Goal: Task Accomplishment & Management: Manage account settings

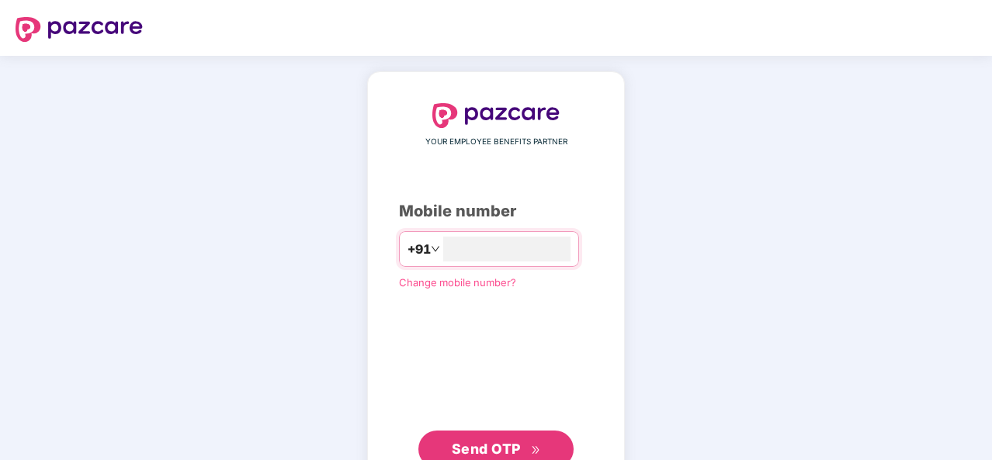
type input "**********"
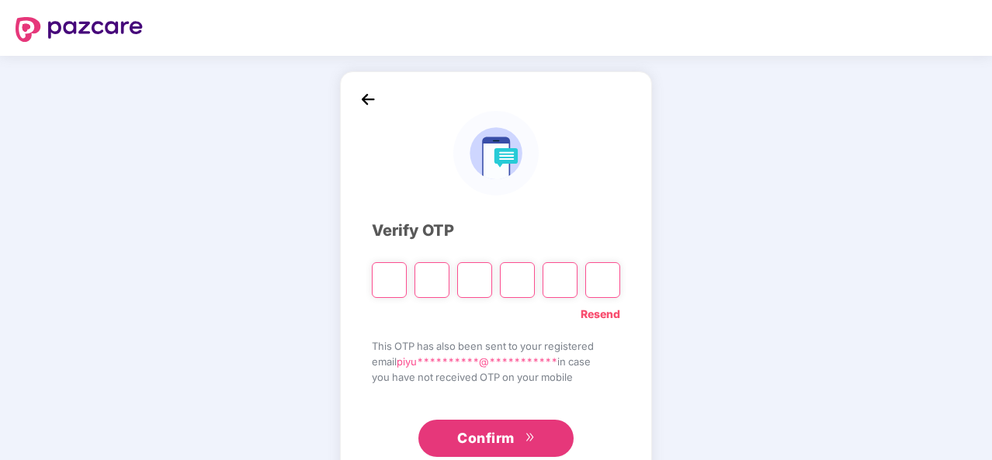
type input "*"
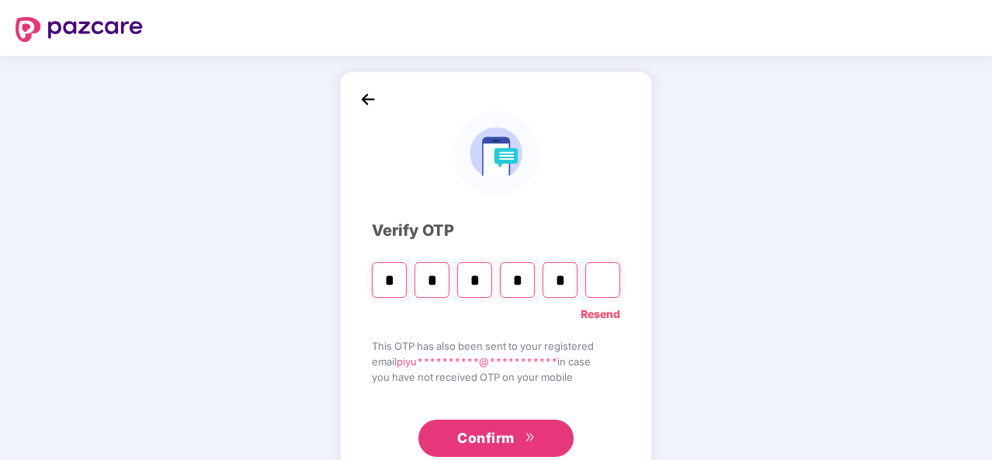
type input "*"
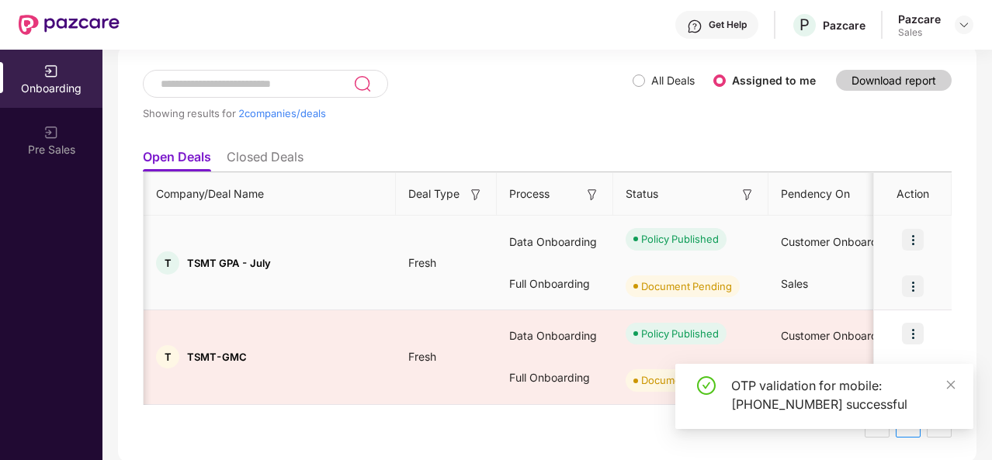
scroll to position [0, 33]
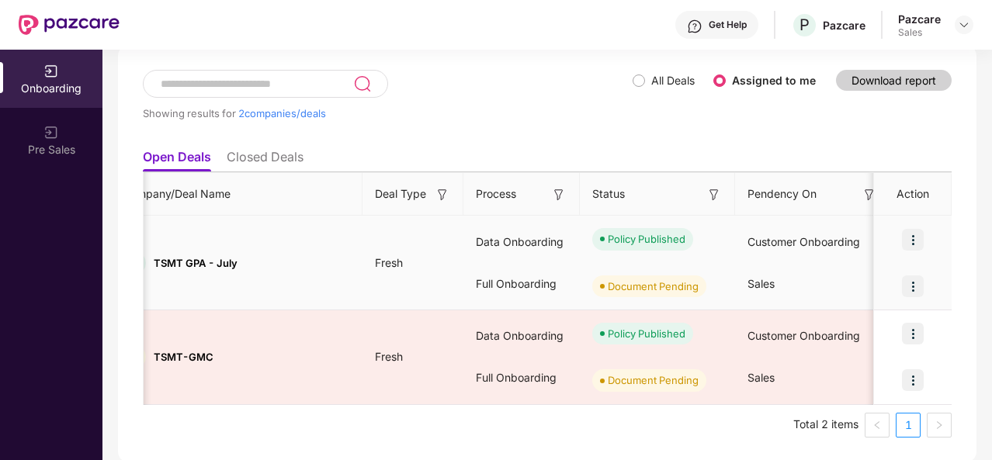
click at [908, 283] on img at bounding box center [913, 287] width 22 height 22
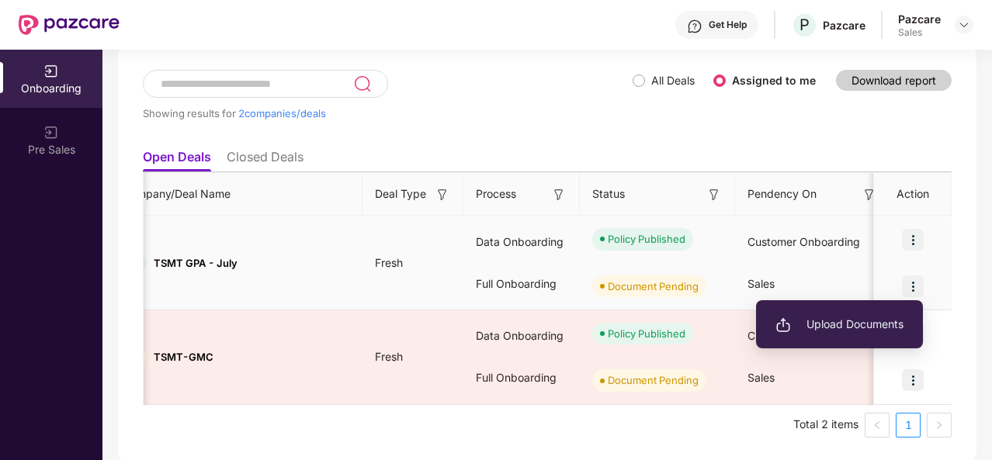
click at [826, 316] on span "Upload Documents" at bounding box center [839, 324] width 128 height 17
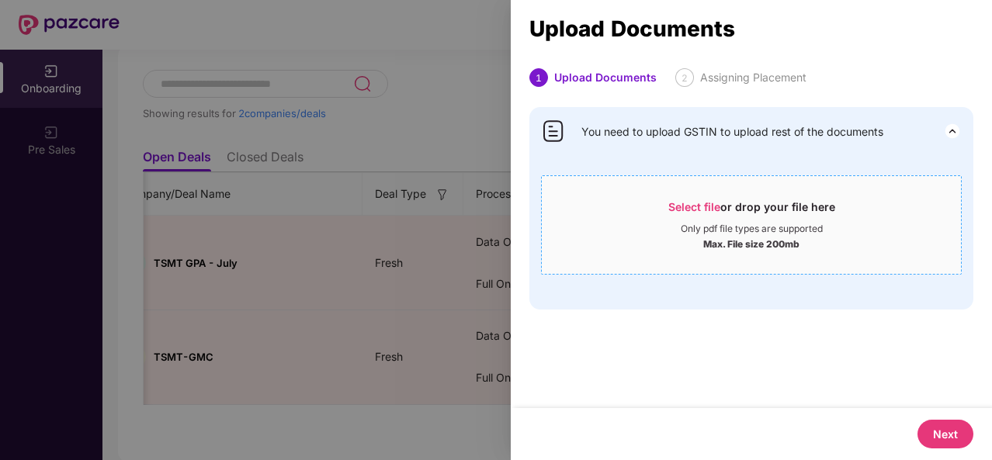
click at [713, 226] on div "Only pdf file types are supported" at bounding box center [752, 229] width 142 height 12
click at [709, 175] on div "Select file or drop your file here Only pdf file types are supported Max. File …" at bounding box center [751, 224] width 421 height 99
click at [699, 189] on span "Select file or drop your file here Only pdf file types are supported Max. File …" at bounding box center [751, 225] width 419 height 75
click at [703, 244] on div "Max. File size 200mb" at bounding box center [751, 243] width 96 height 16
click at [489, 175] on div at bounding box center [496, 230] width 992 height 460
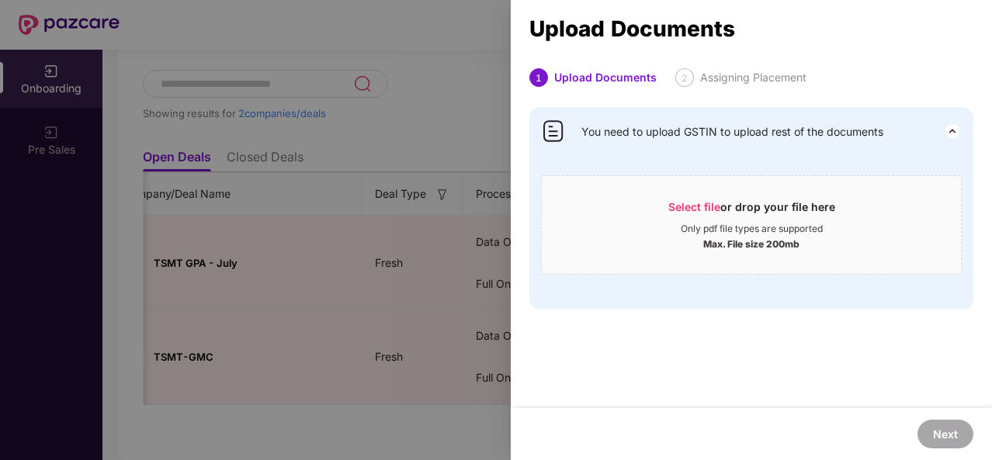
click at [489, 175] on div at bounding box center [496, 230] width 992 height 460
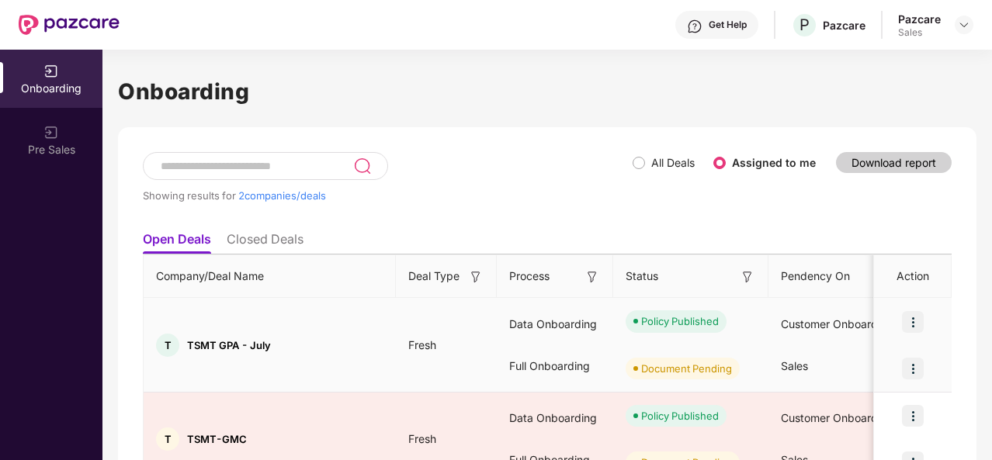
scroll to position [82, 0]
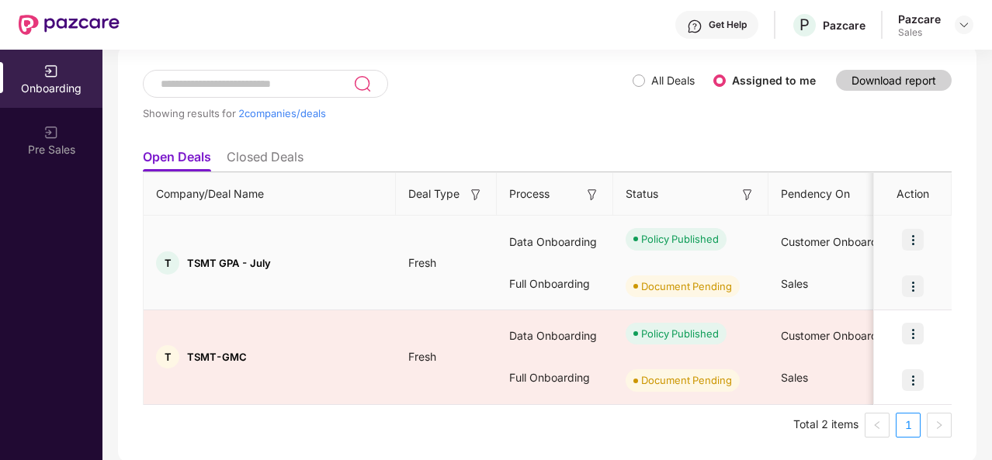
click at [917, 242] on img at bounding box center [913, 240] width 22 height 22
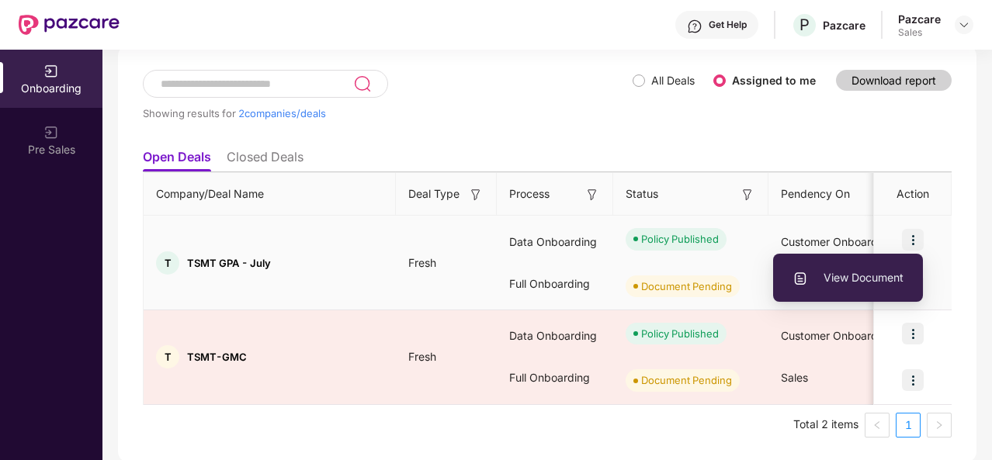
click at [852, 276] on span "View Document" at bounding box center [847, 277] width 111 height 17
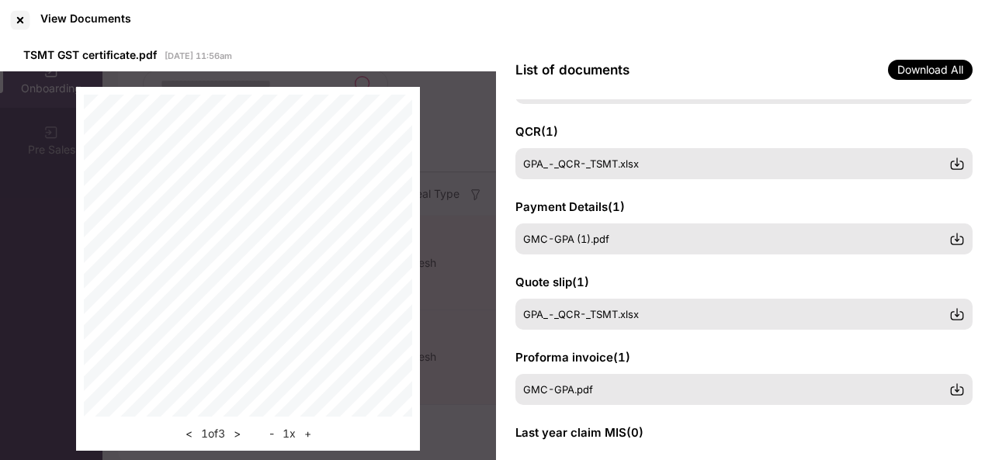
scroll to position [351, 0]
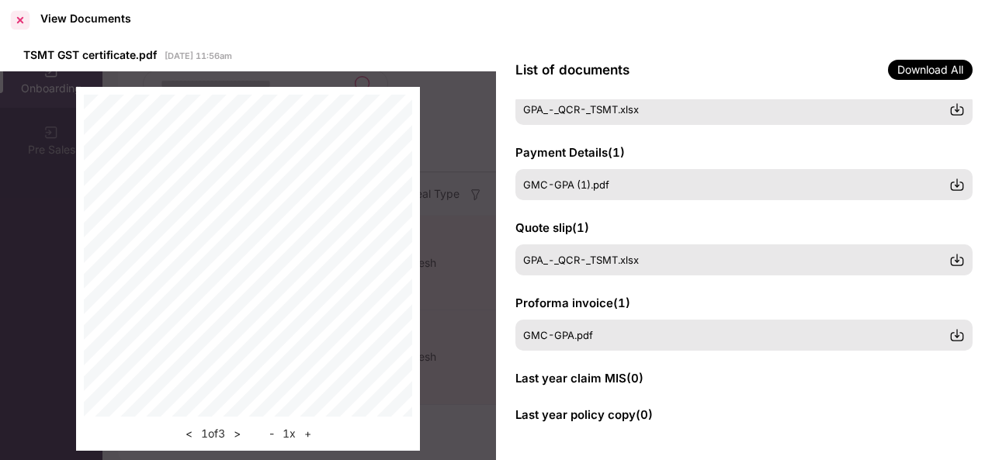
click at [20, 19] on div at bounding box center [20, 20] width 25 height 25
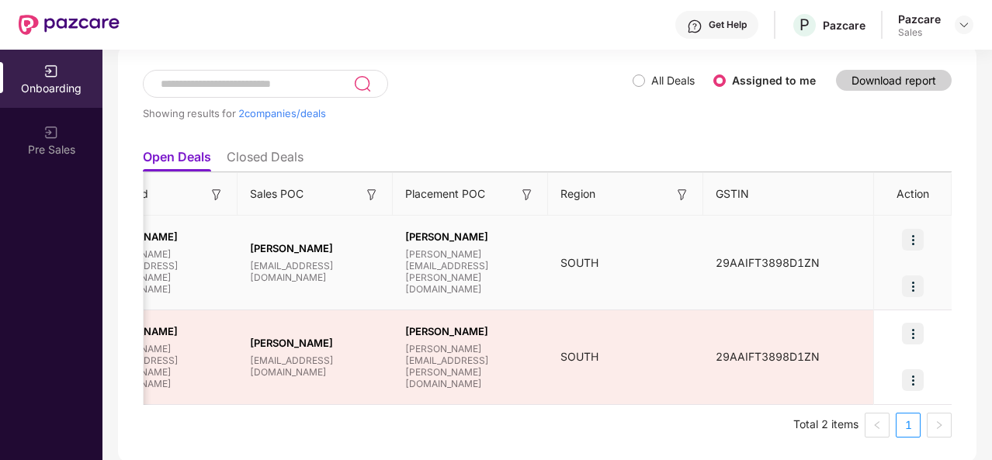
scroll to position [0, 2]
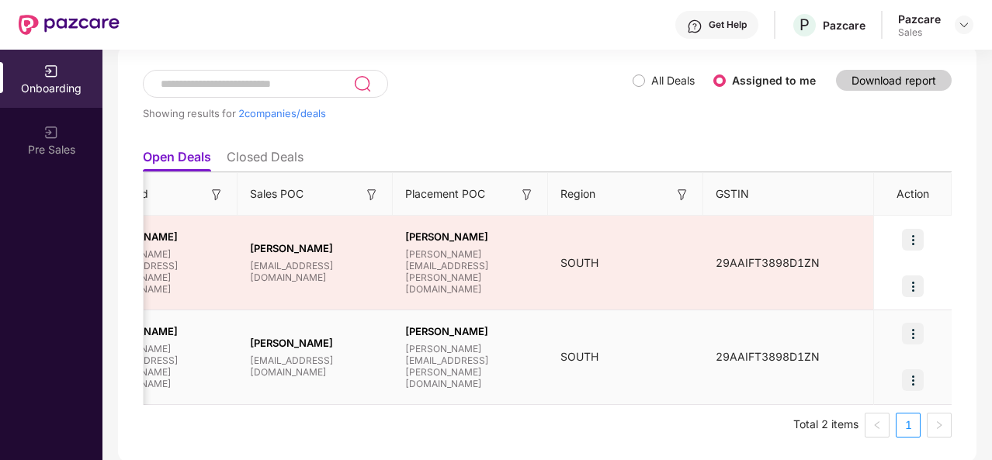
click at [803, 317] on td "29AAIFT3898D1ZN" at bounding box center [788, 357] width 171 height 95
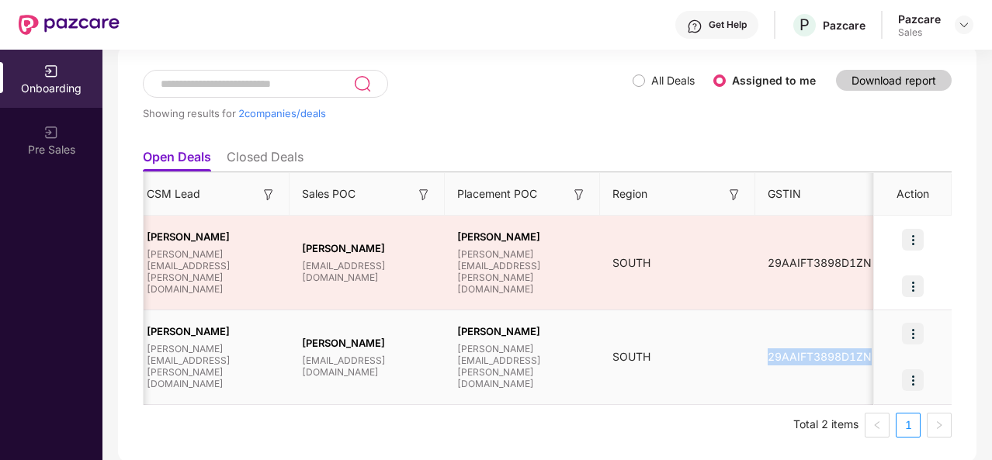
scroll to position [0, 1462]
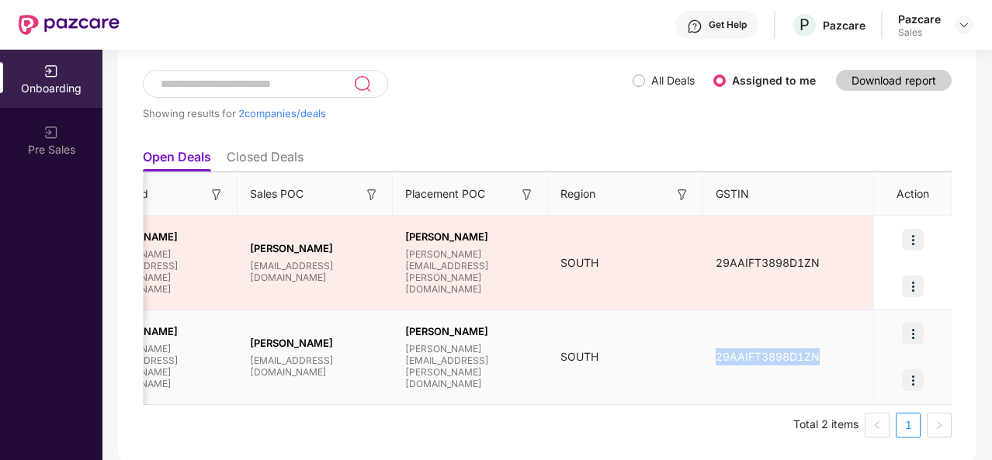
click at [909, 372] on img at bounding box center [913, 380] width 22 height 22
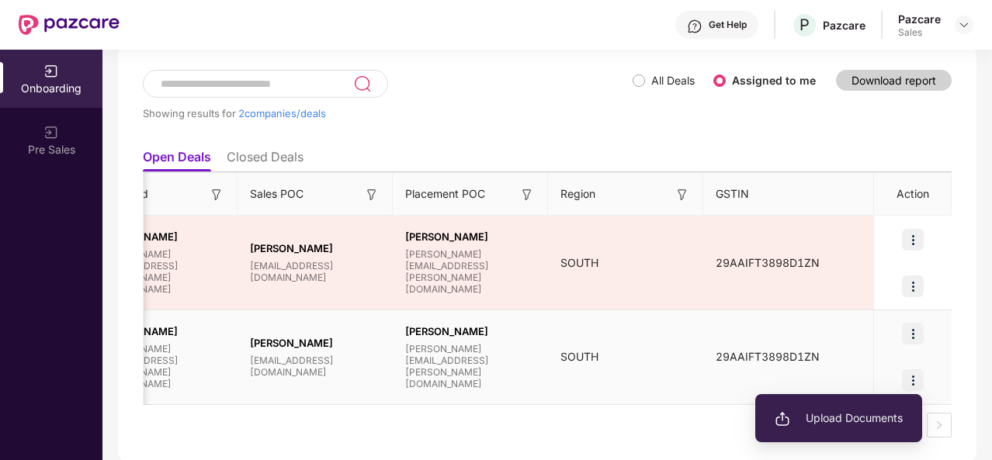
click at [855, 429] on li "Upload Documents" at bounding box center [838, 418] width 167 height 33
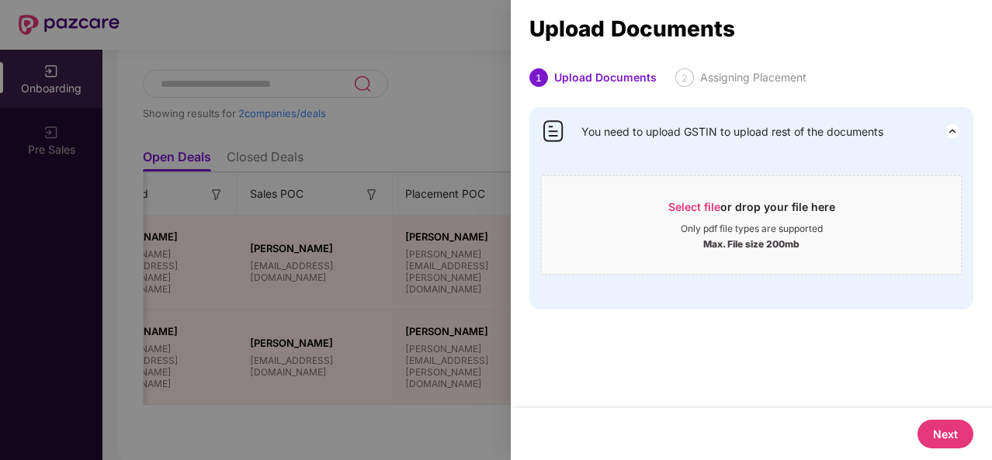
click at [951, 433] on button "Next" at bounding box center [945, 434] width 56 height 29
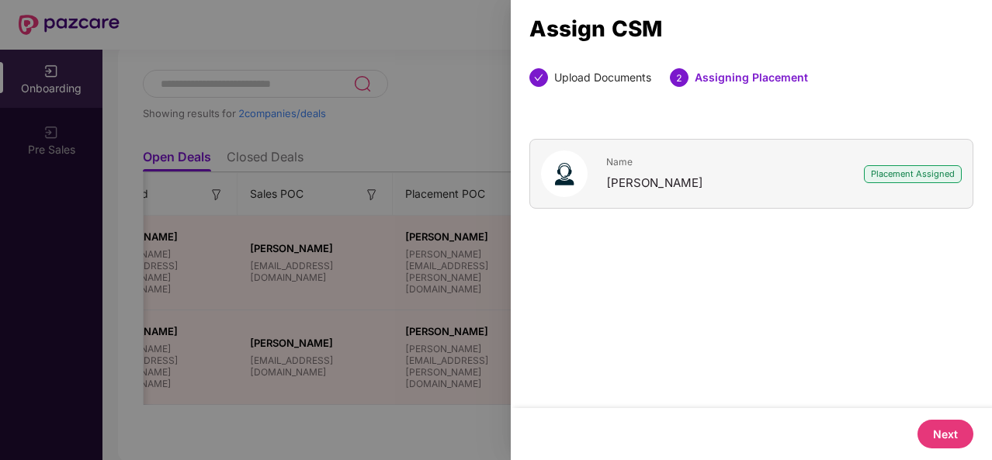
click at [951, 433] on button "Next" at bounding box center [945, 434] width 56 height 29
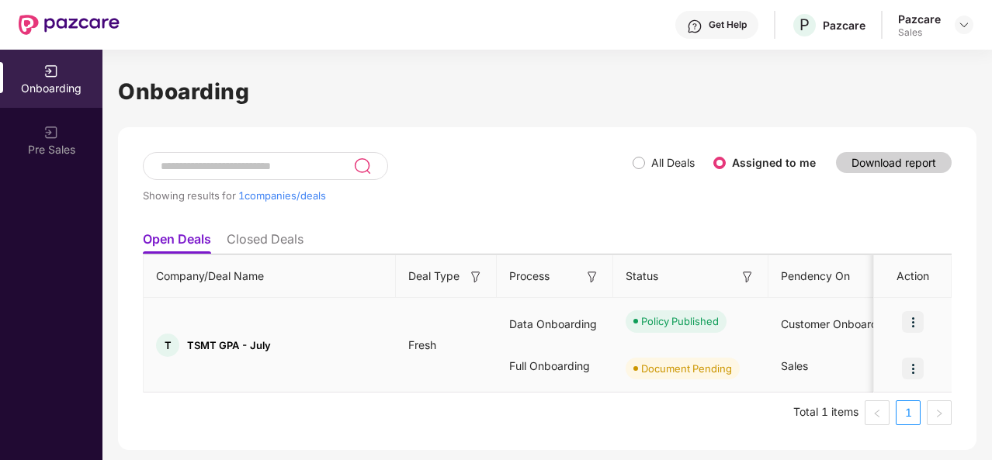
click at [914, 368] on img at bounding box center [913, 369] width 22 height 22
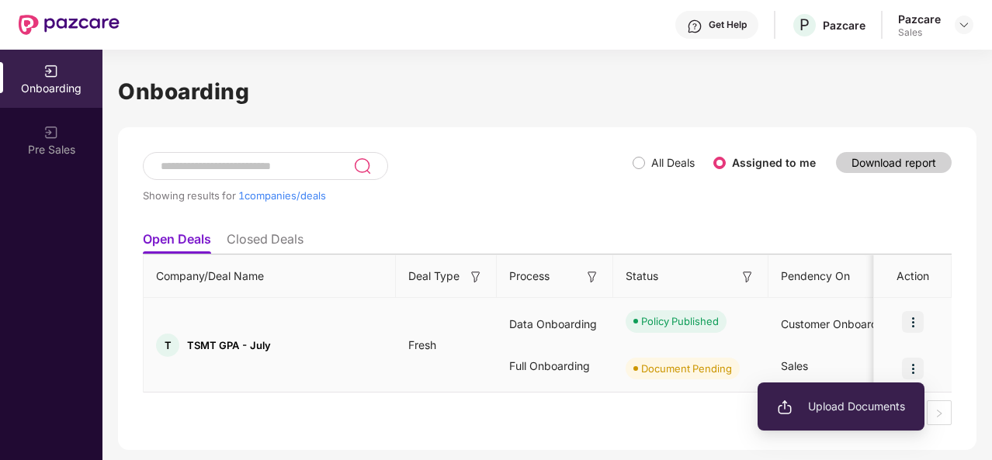
click at [915, 400] on li "Upload Documents" at bounding box center [841, 406] width 167 height 33
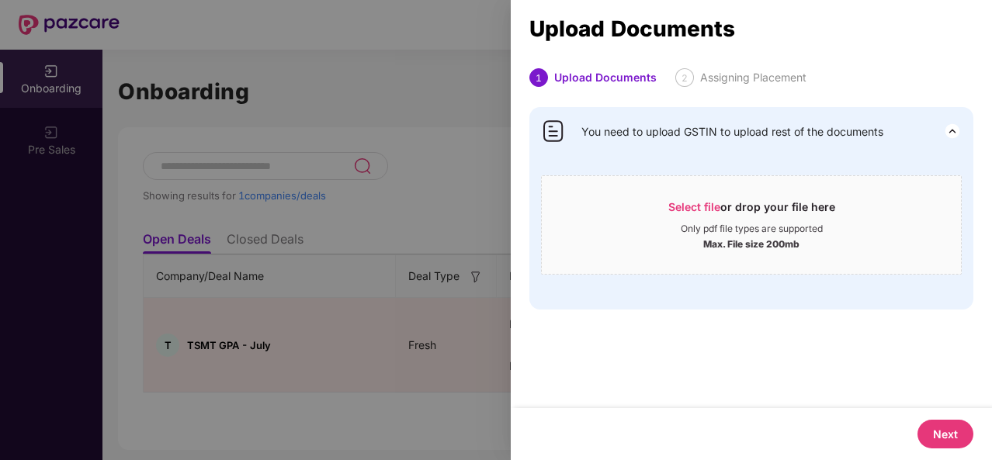
click at [938, 428] on button "Next" at bounding box center [945, 434] width 56 height 29
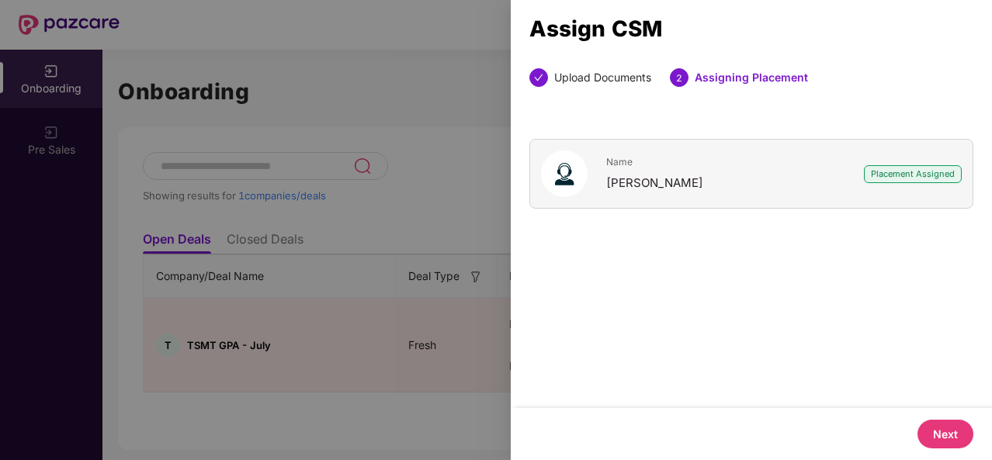
click at [938, 428] on button "Next" at bounding box center [945, 434] width 56 height 29
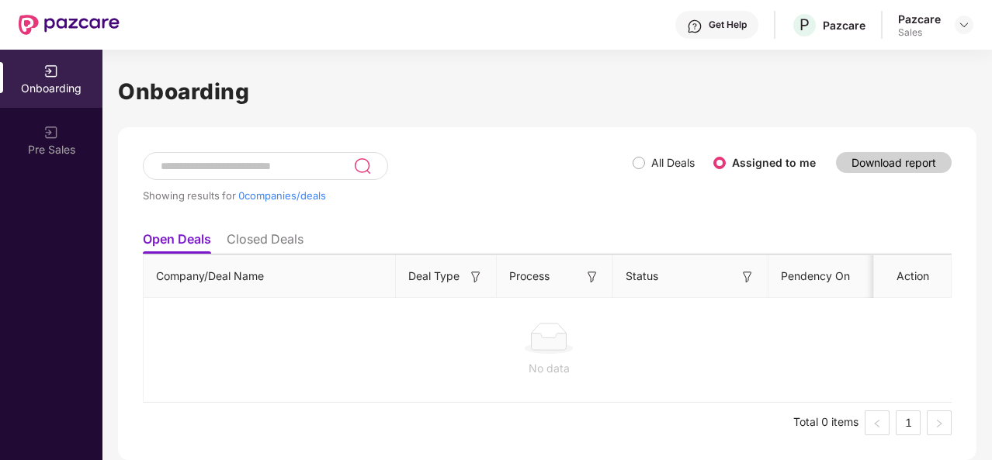
scroll to position [0, 2]
click at [961, 29] on img at bounding box center [964, 25] width 12 height 12
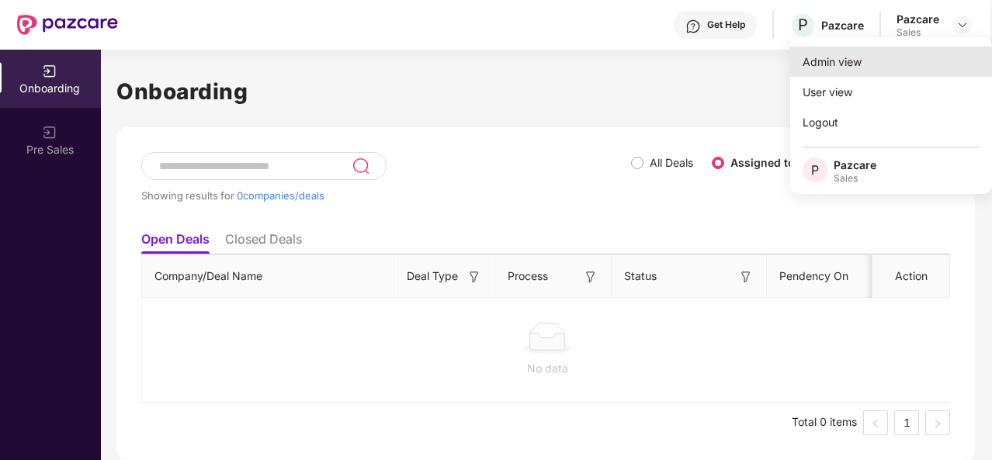
click at [840, 68] on div "Admin view" at bounding box center [891, 62] width 202 height 30
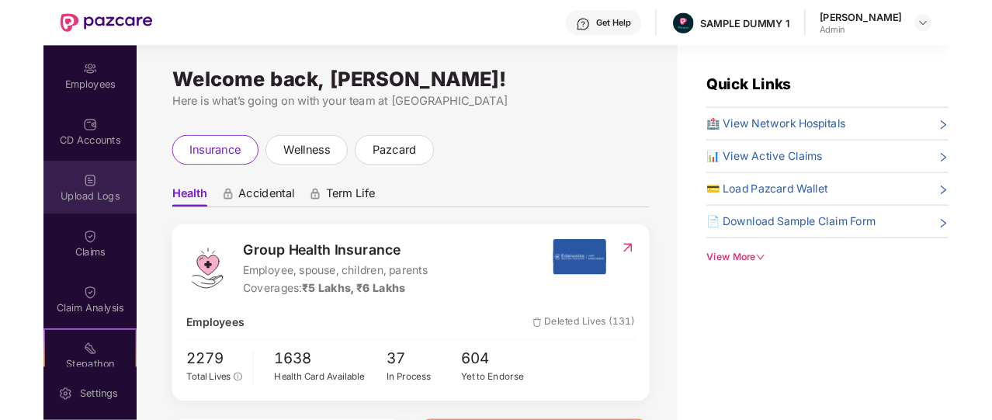
scroll to position [122, 0]
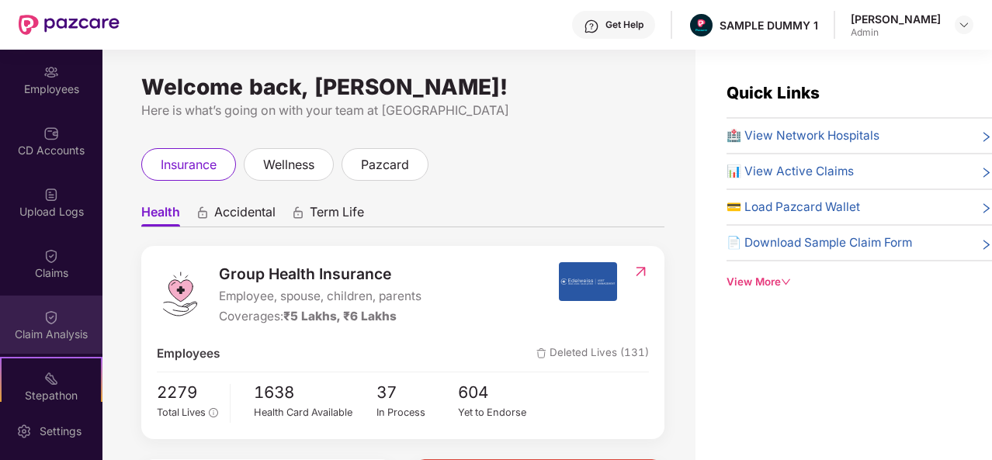
click at [16, 304] on div "Claim Analysis" at bounding box center [51, 325] width 102 height 58
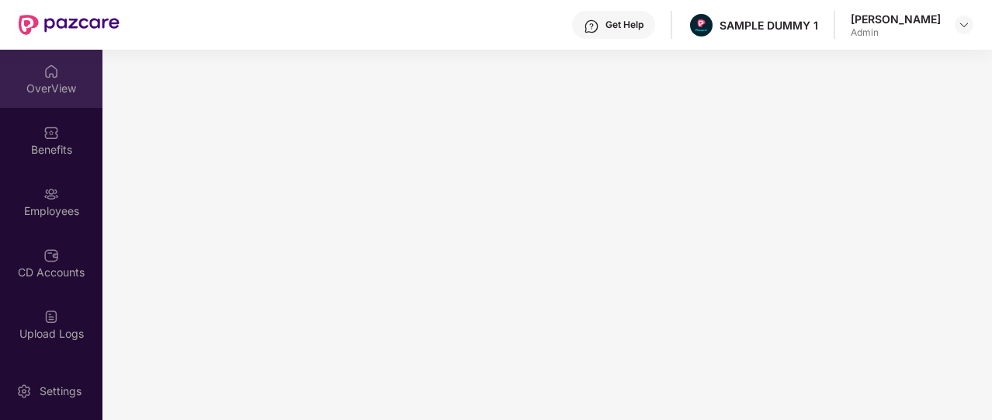
click at [45, 99] on div "OverView" at bounding box center [51, 79] width 102 height 58
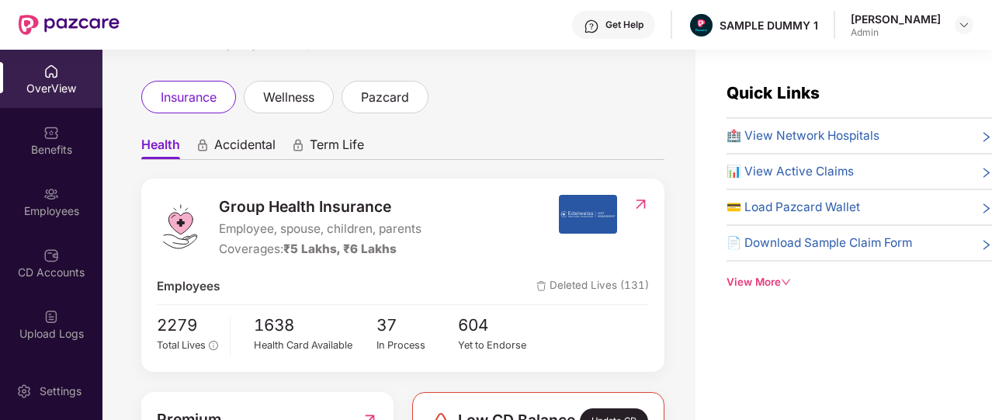
scroll to position [71, 0]
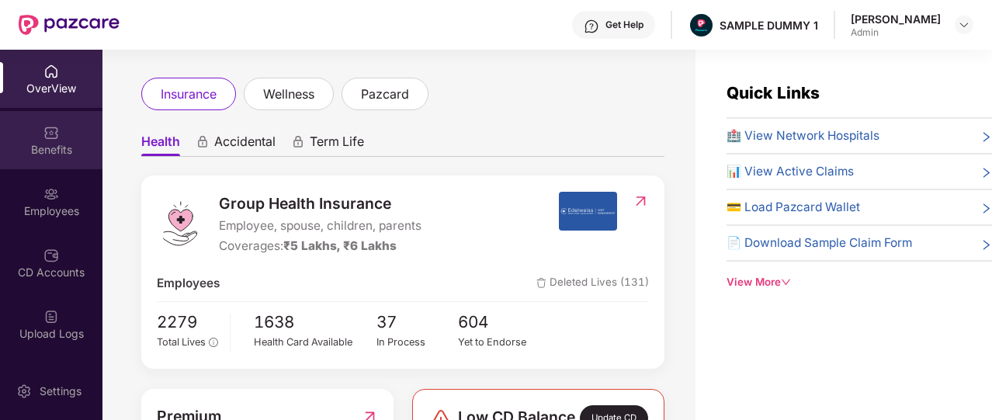
click at [56, 136] on img at bounding box center [51, 133] width 16 height 16
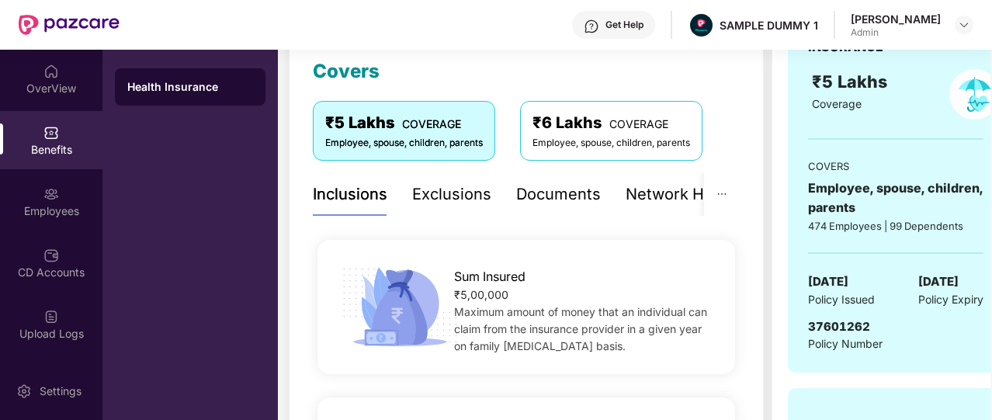
scroll to position [224, 0]
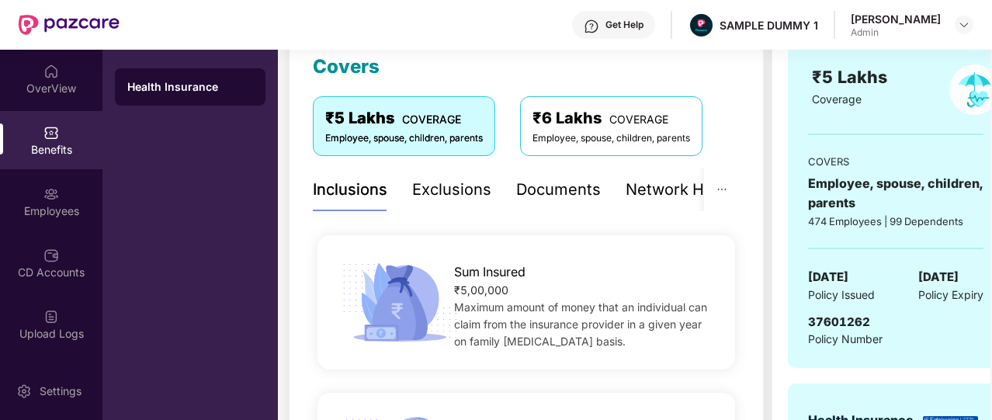
click at [473, 187] on div "Exclusions" at bounding box center [451, 190] width 79 height 24
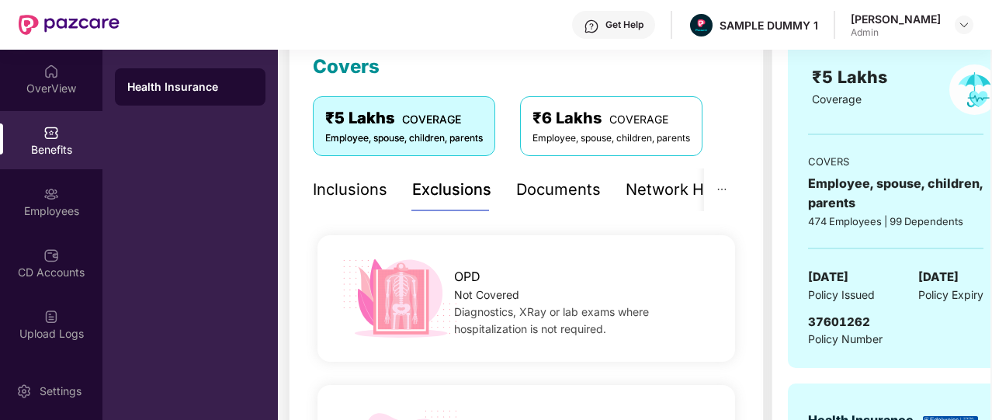
click at [533, 198] on div "Documents" at bounding box center [558, 190] width 85 height 24
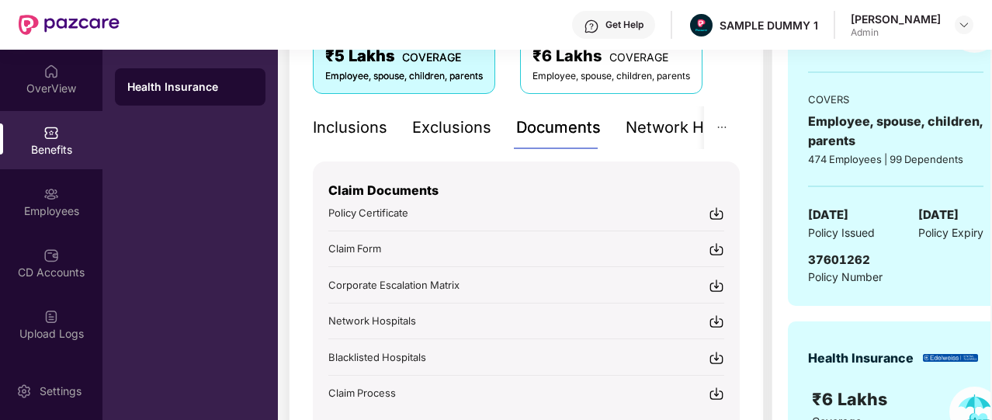
scroll to position [286, 0]
click at [629, 137] on div "Network Hospitals" at bounding box center [694, 127] width 136 height 24
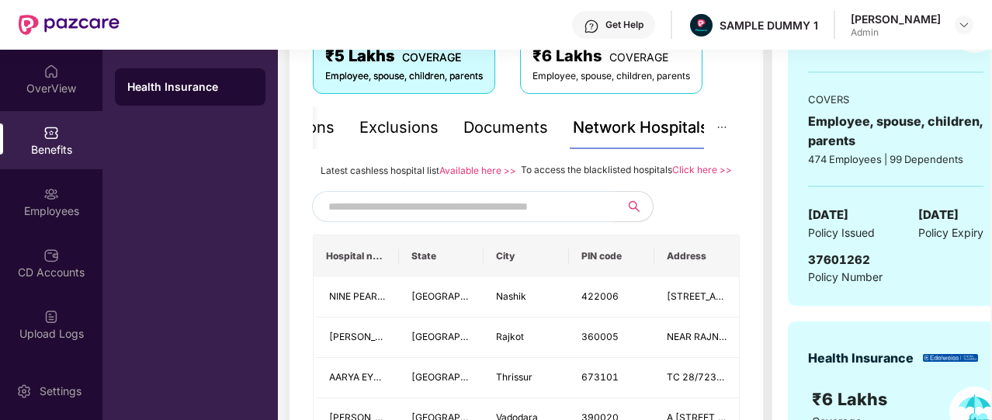
scroll to position [282, 0]
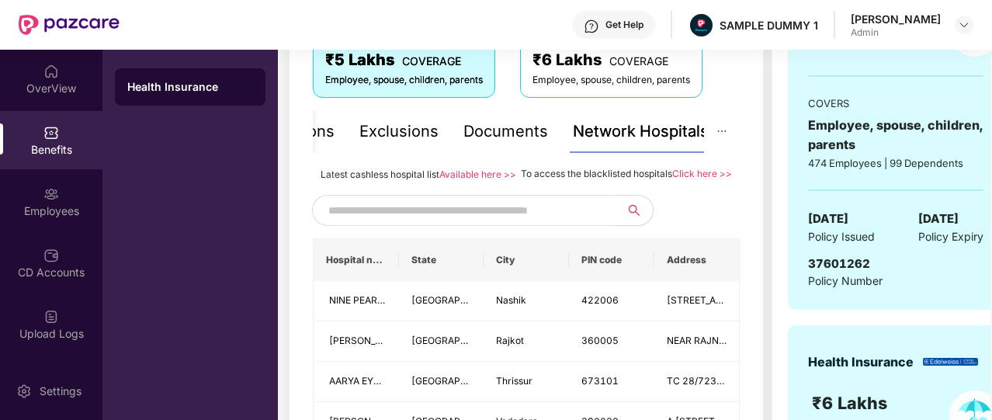
click at [520, 222] on input "text" at bounding box center [460, 210] width 265 height 23
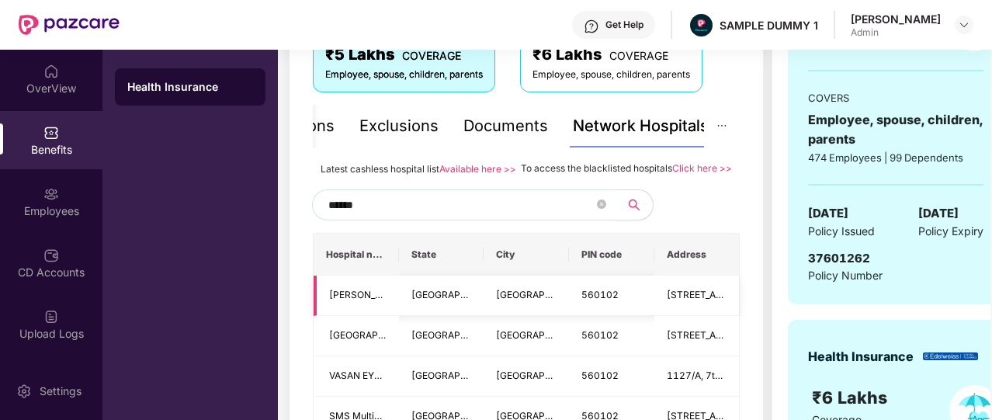
scroll to position [284, 0]
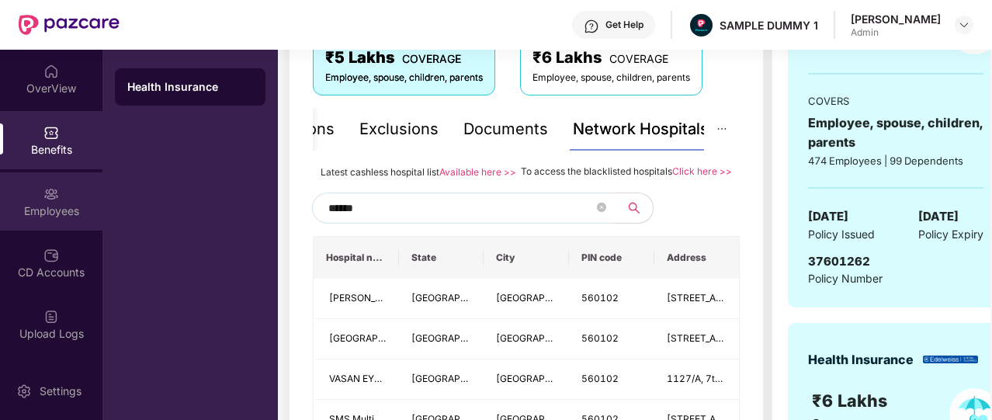
type input "******"
click at [36, 196] on div "Employees" at bounding box center [51, 201] width 102 height 58
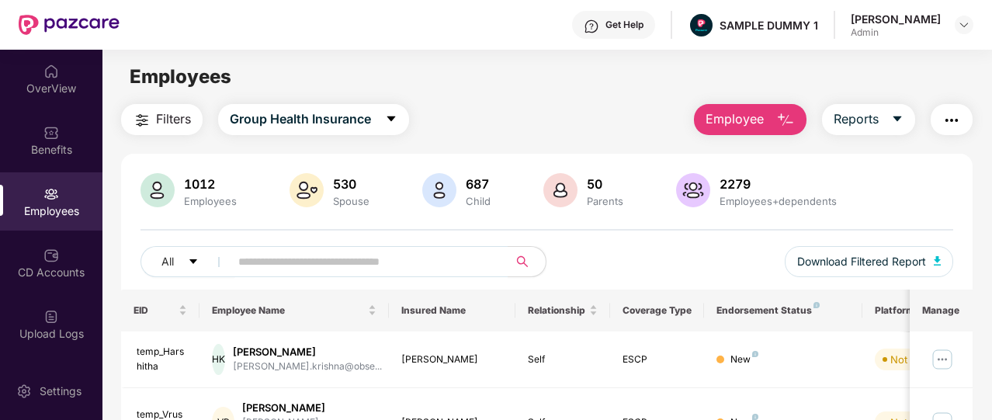
click at [765, 131] on button "Employee" at bounding box center [750, 119] width 113 height 31
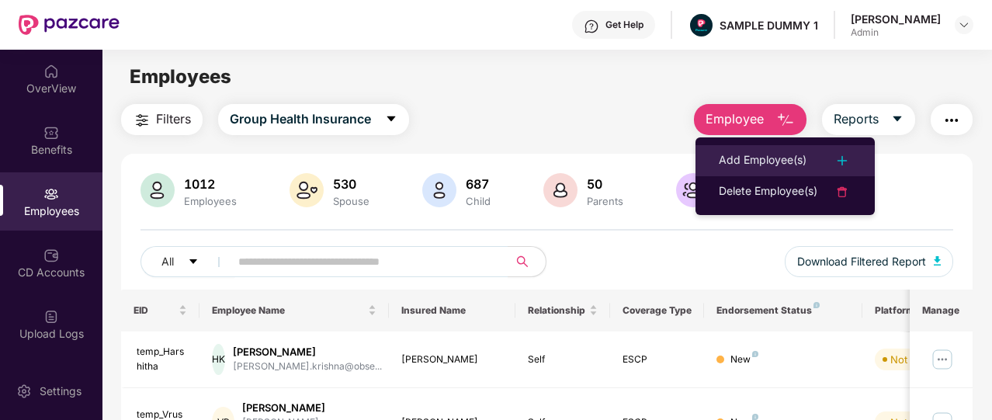
click at [765, 156] on div "Add Employee(s)" at bounding box center [763, 160] width 88 height 19
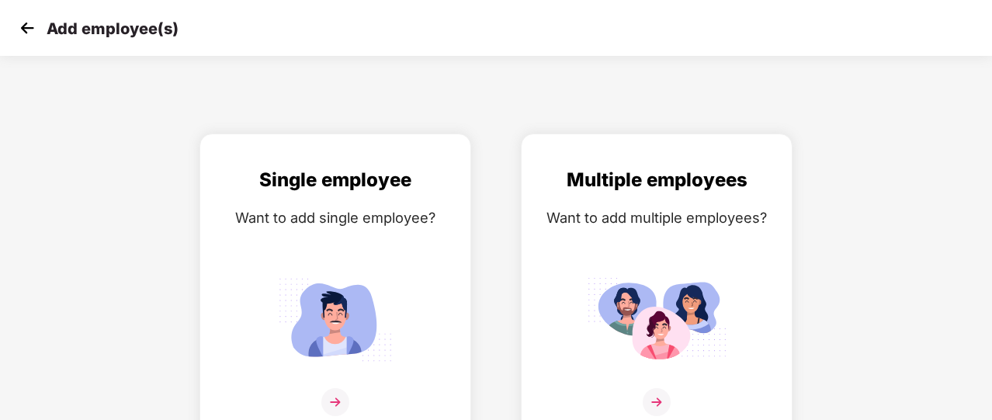
scroll to position [19, 0]
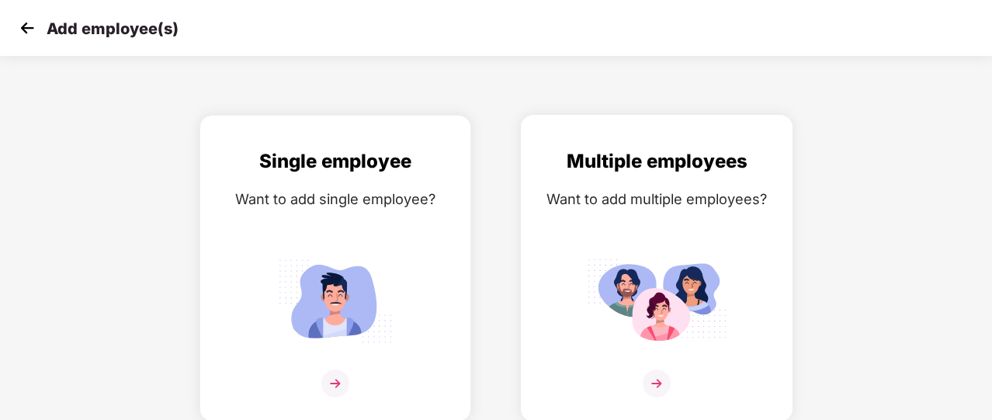
click at [619, 273] on img at bounding box center [657, 300] width 140 height 97
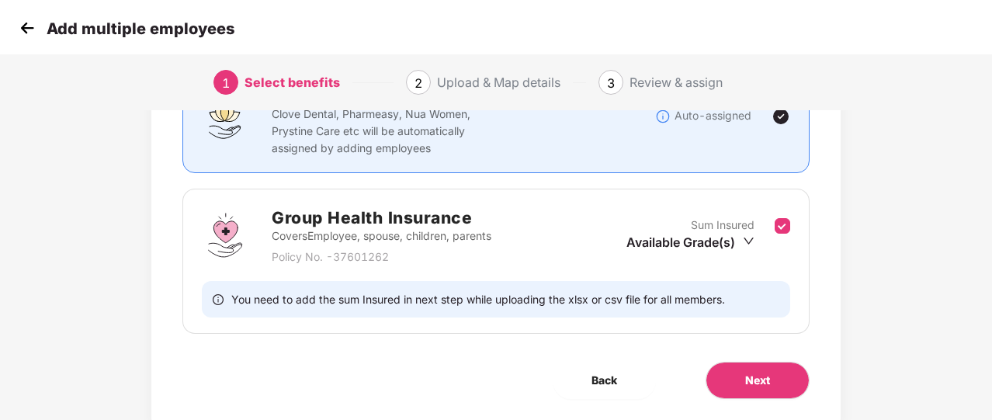
scroll to position [161, 0]
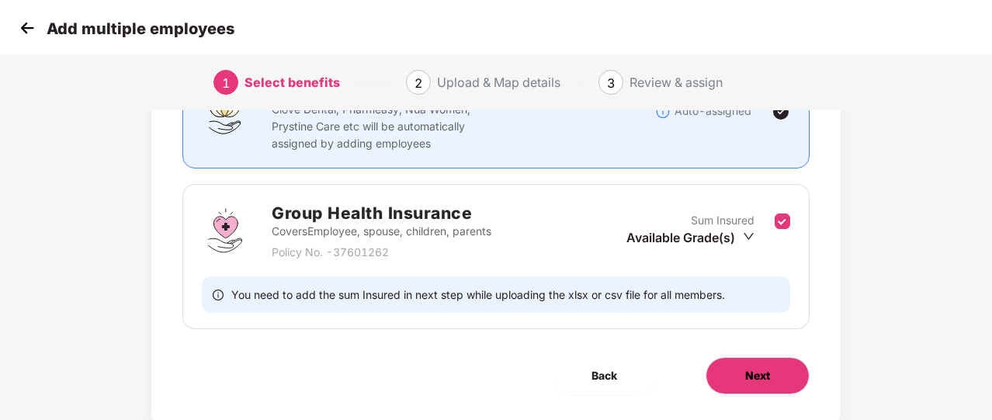
click at [748, 369] on span "Next" at bounding box center [757, 375] width 25 height 17
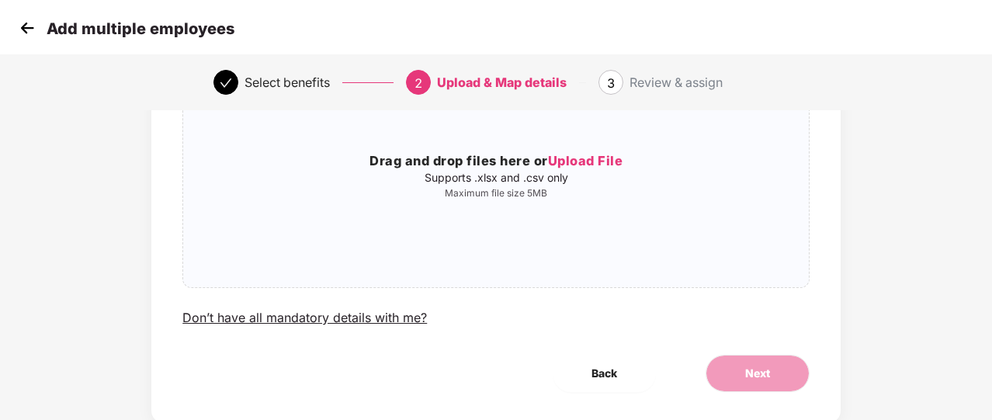
scroll to position [0, 0]
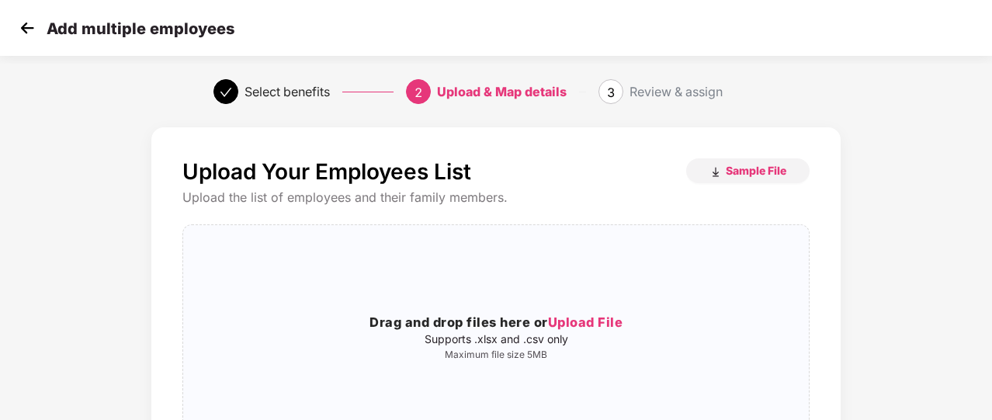
click at [30, 25] on img at bounding box center [27, 27] width 23 height 23
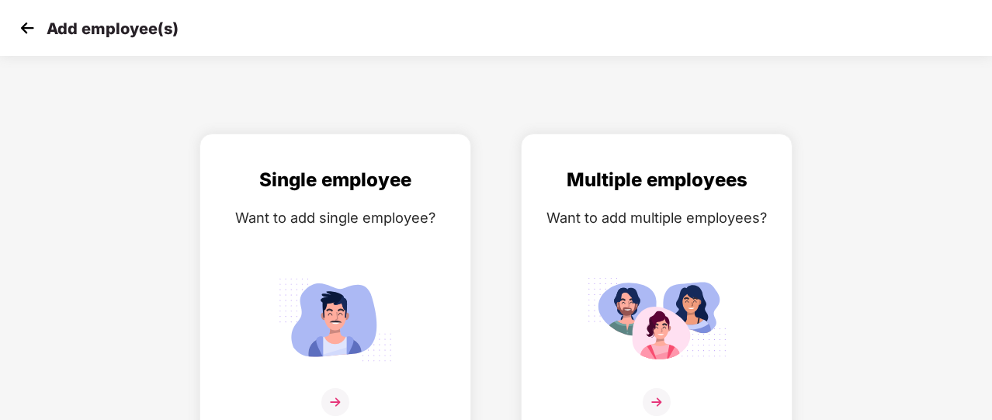
click at [30, 25] on img at bounding box center [27, 27] width 23 height 23
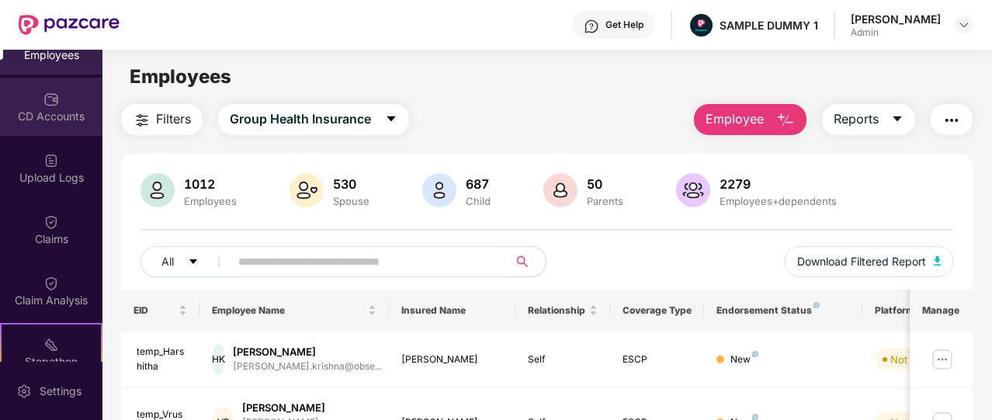
scroll to position [163, 0]
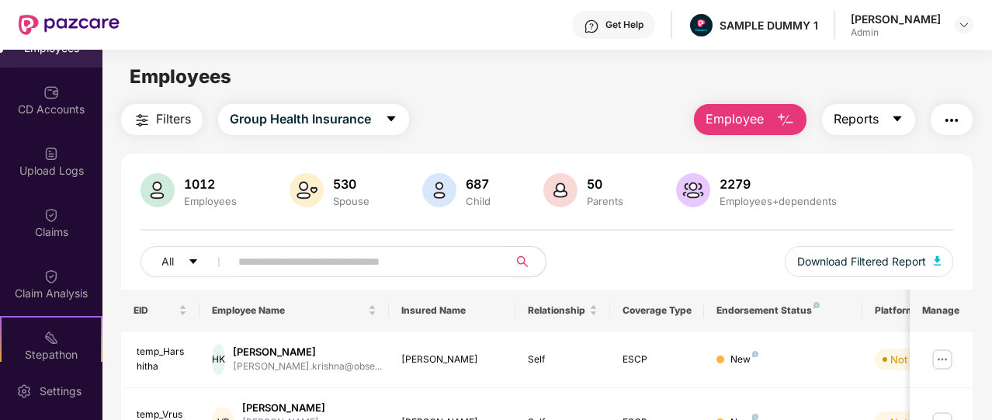
click at [862, 119] on span "Reports" at bounding box center [856, 118] width 45 height 19
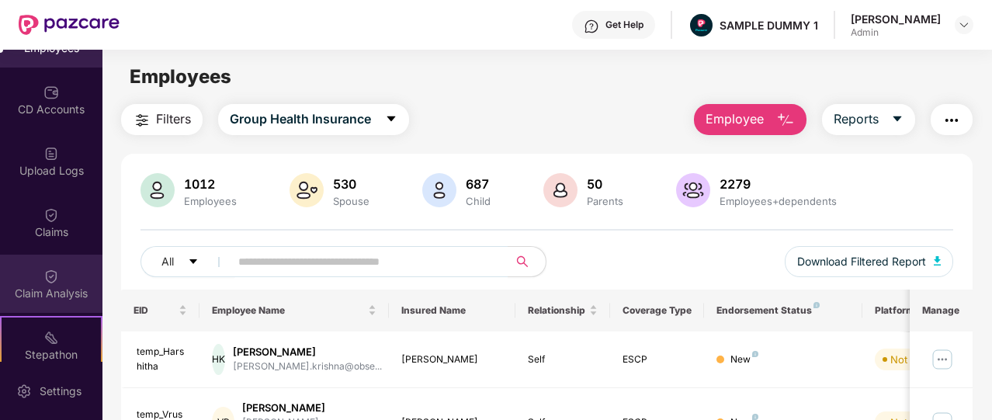
click at [61, 277] on div "Claim Analysis" at bounding box center [51, 284] width 102 height 58
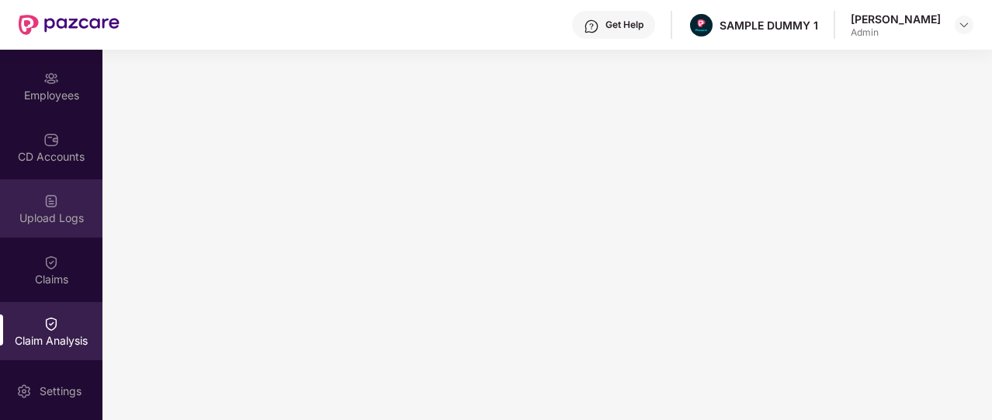
scroll to position [115, 0]
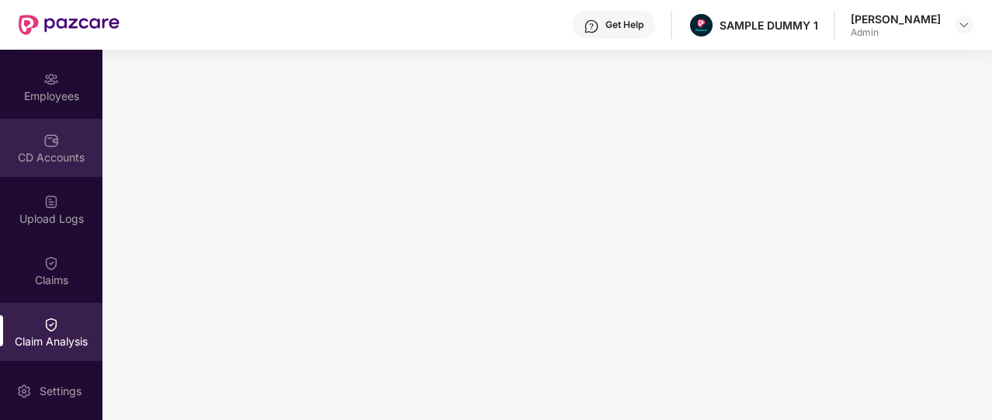
click at [64, 165] on div "CD Accounts" at bounding box center [51, 148] width 102 height 58
